Goal: Check status: Check status

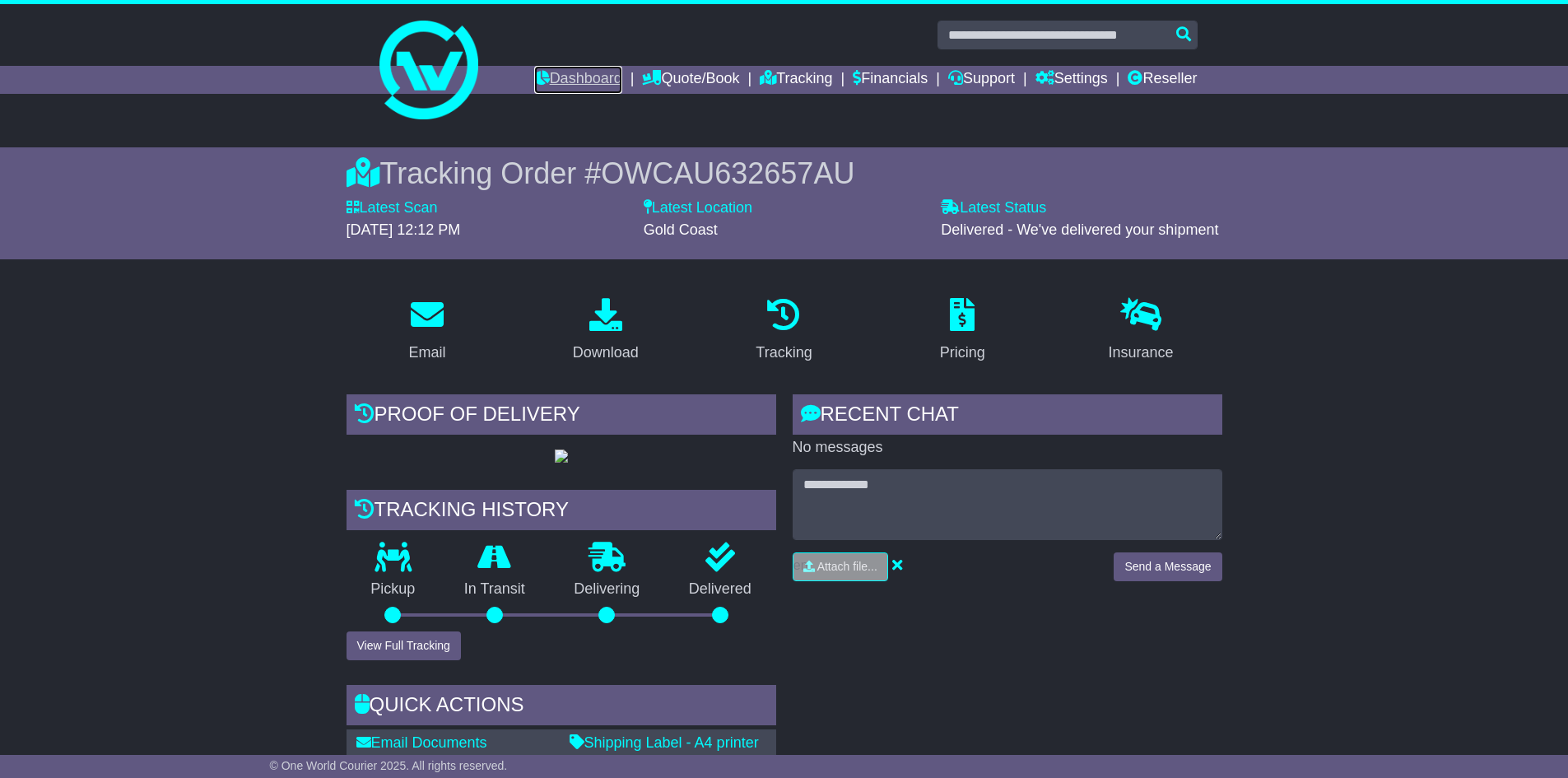
click at [544, 76] on link "Dashboard" at bounding box center [578, 79] width 88 height 28
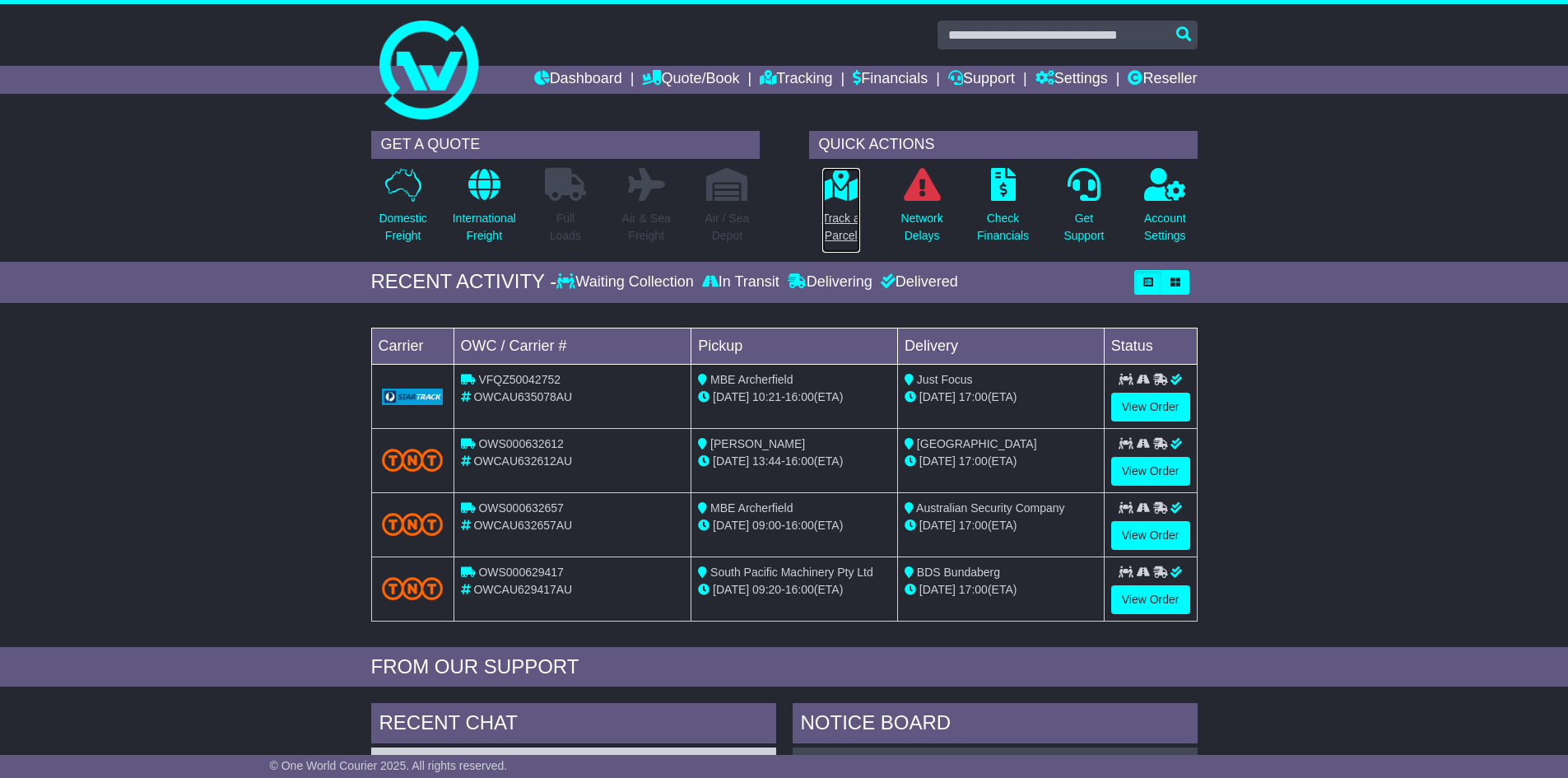
click at [831, 217] on p "Track a Parcel" at bounding box center [841, 227] width 38 height 35
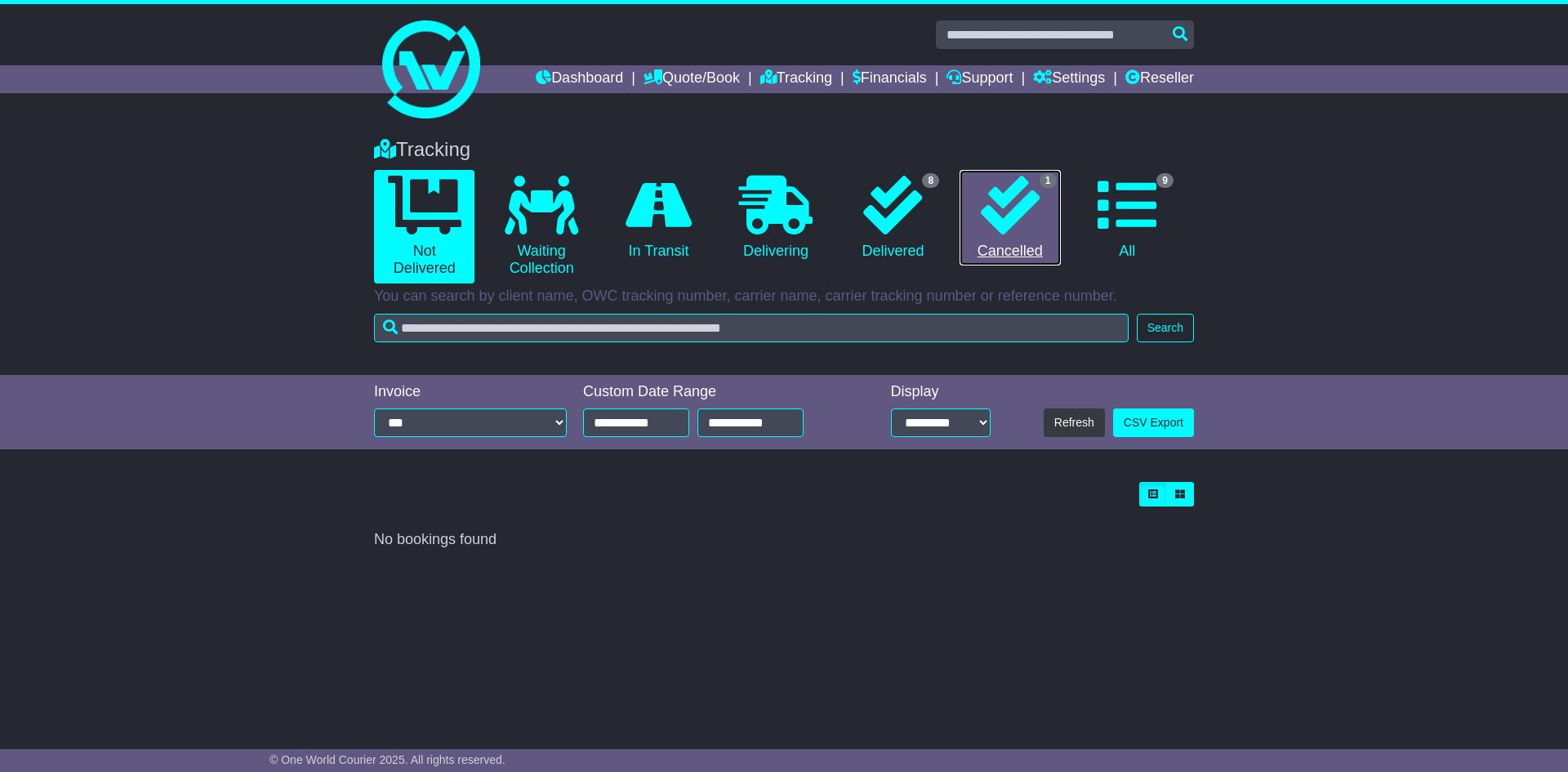
click at [960, 247] on link "1 Cancelled" at bounding box center [1009, 217] width 101 height 96
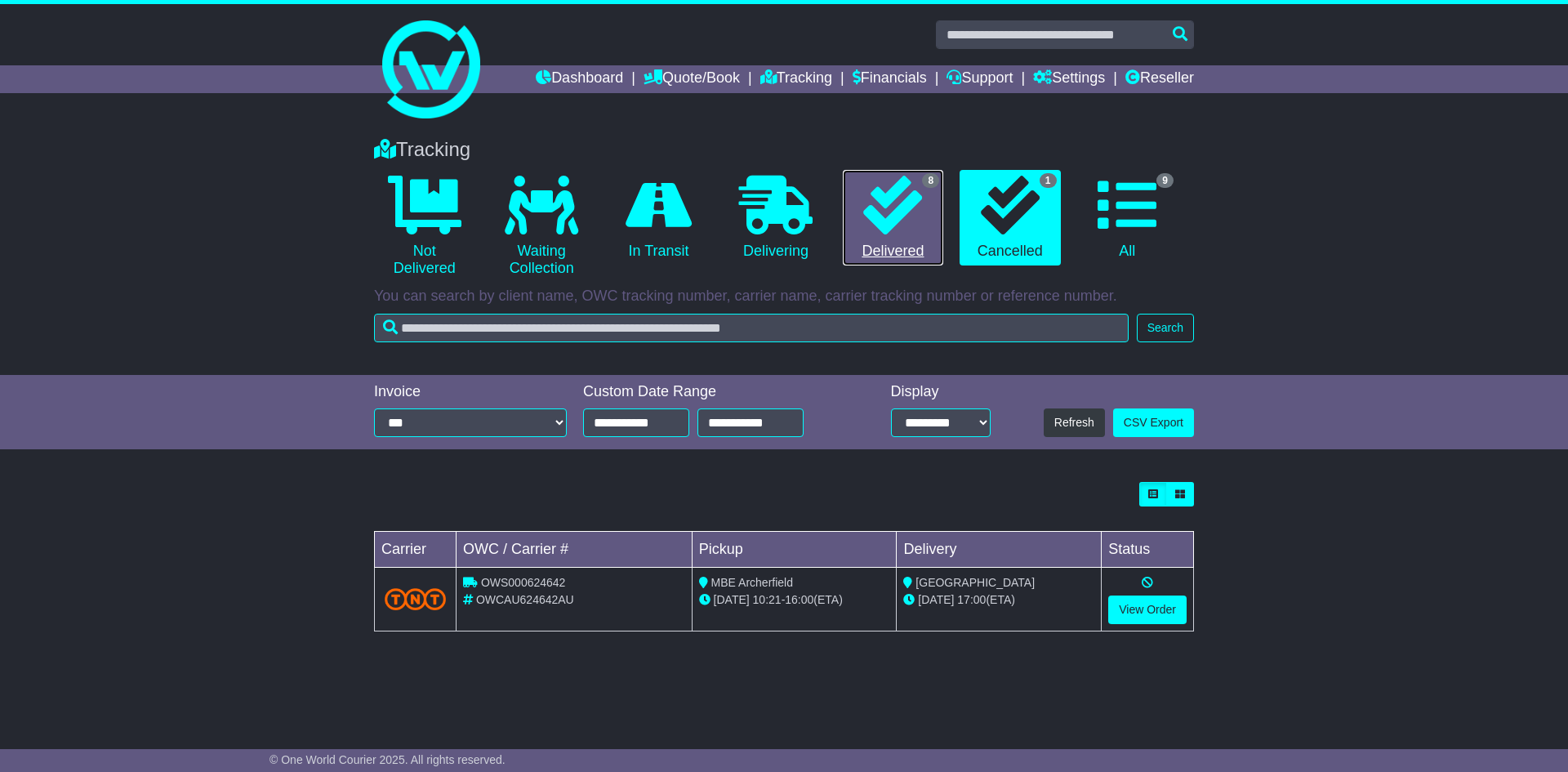
click at [902, 221] on icon at bounding box center [893, 205] width 59 height 59
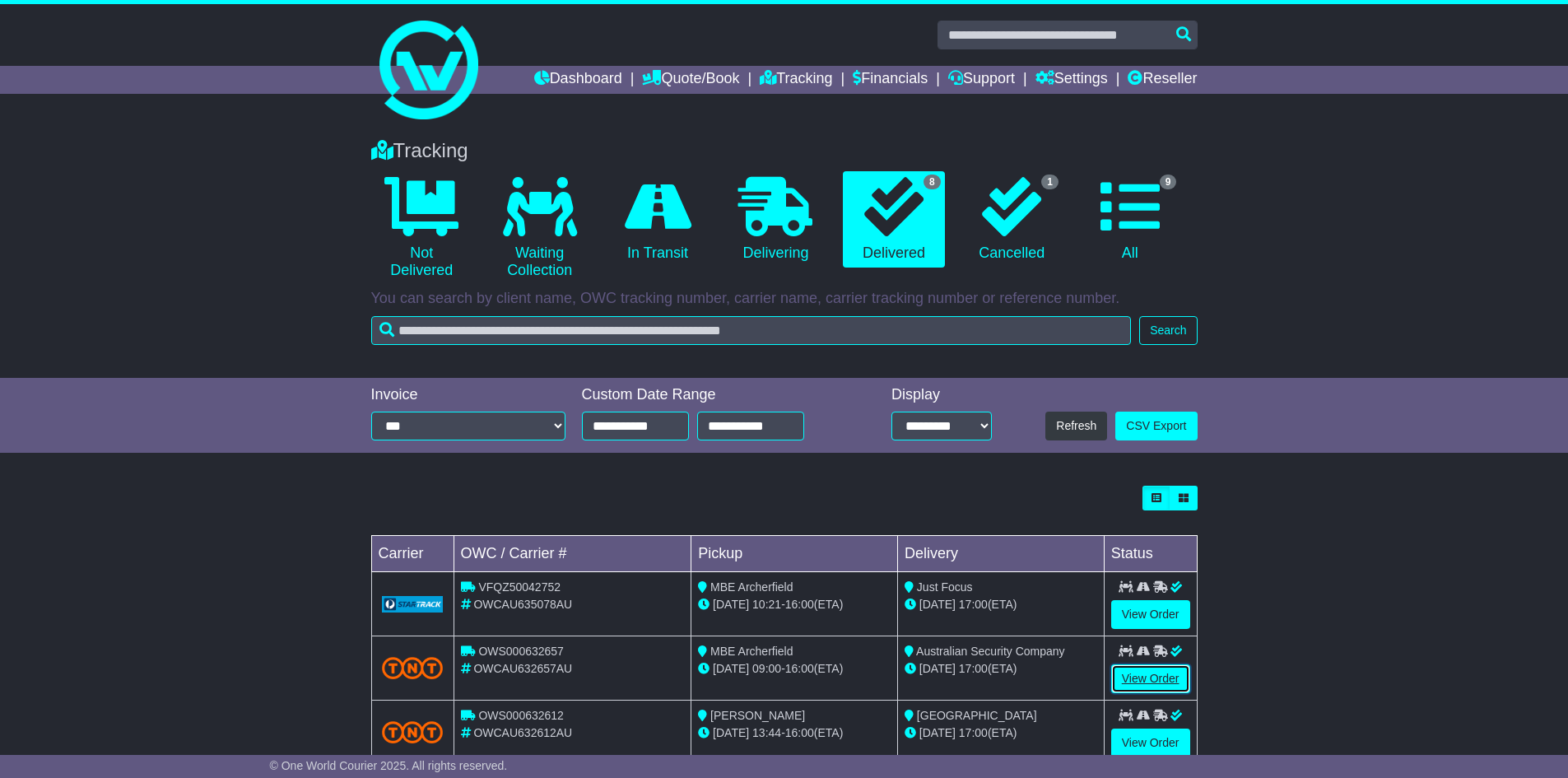
click at [1148, 686] on link "View Order" at bounding box center [1150, 678] width 79 height 29
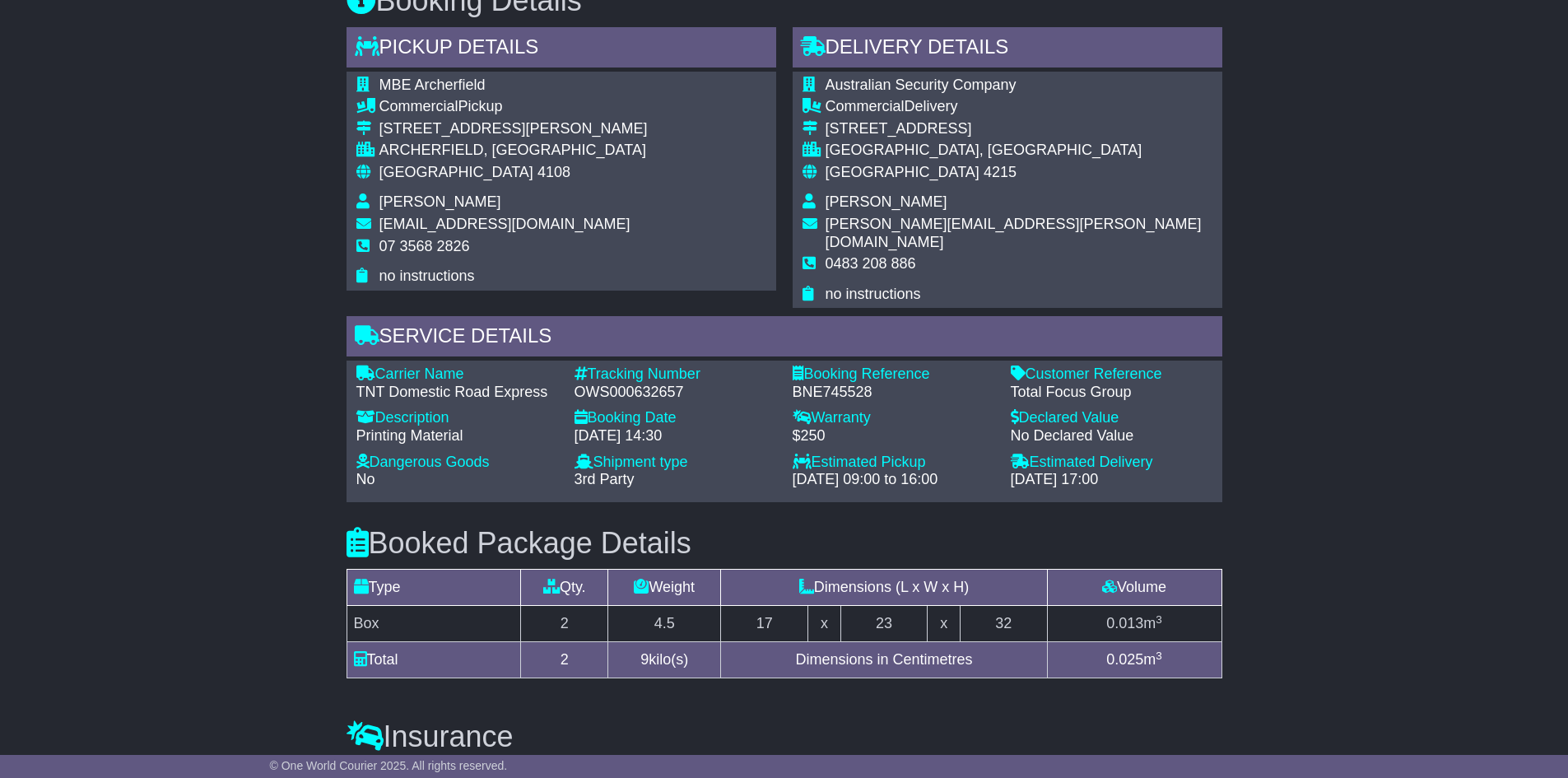
scroll to position [709, 0]
